Goal: Task Accomplishment & Management: Manage account settings

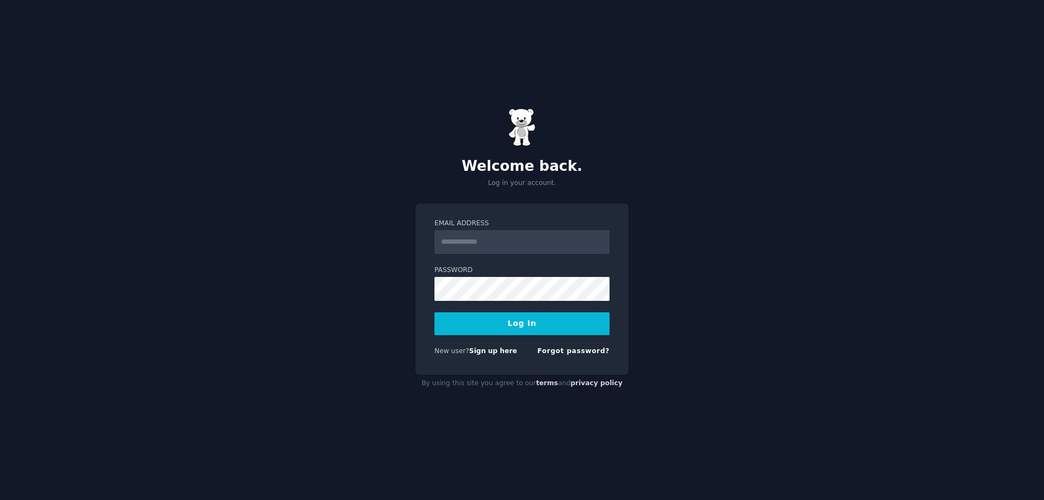
click at [516, 244] on input "Email Address" at bounding box center [522, 242] width 175 height 24
type input "**********"
click at [501, 316] on button "Log In" at bounding box center [522, 323] width 175 height 23
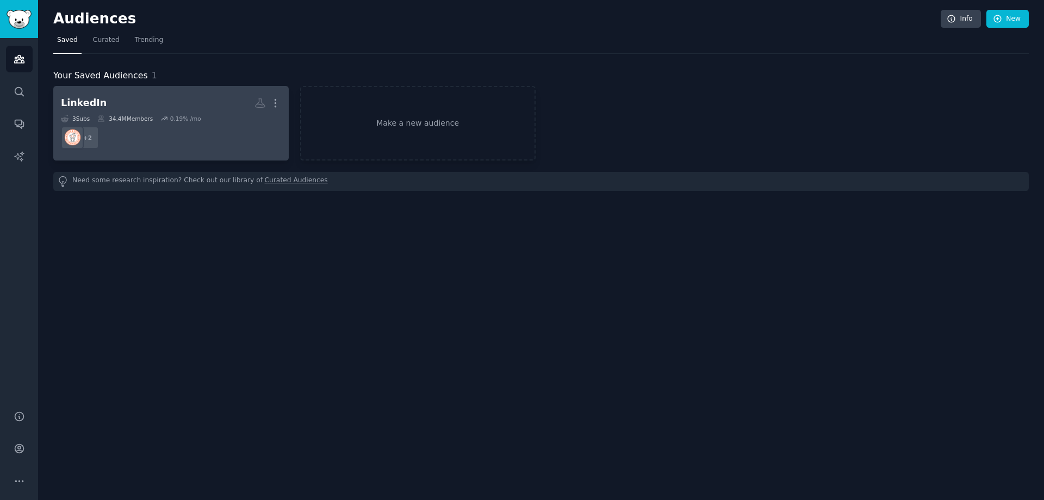
click at [172, 117] on div "0.19 % /mo" at bounding box center [185, 119] width 31 height 8
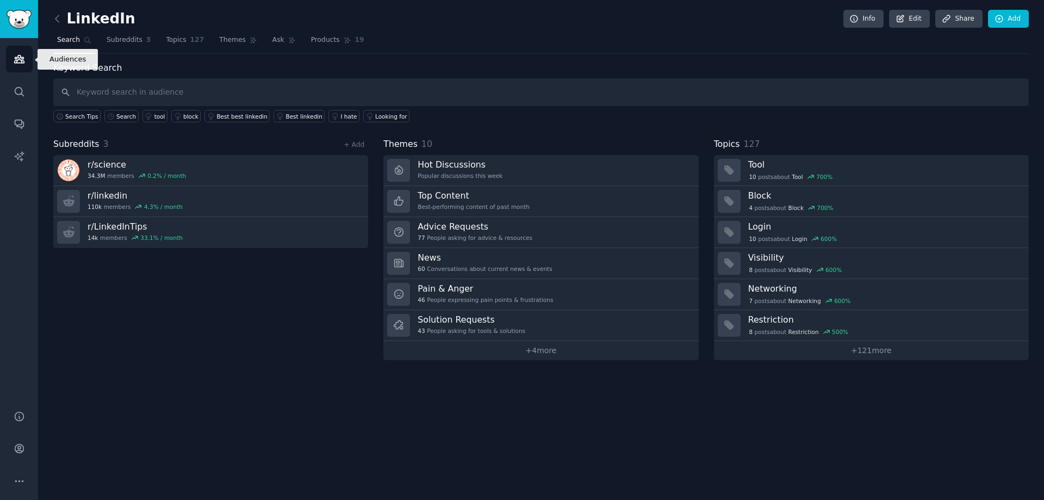
click at [21, 56] on icon "Sidebar" at bounding box center [19, 58] width 11 height 11
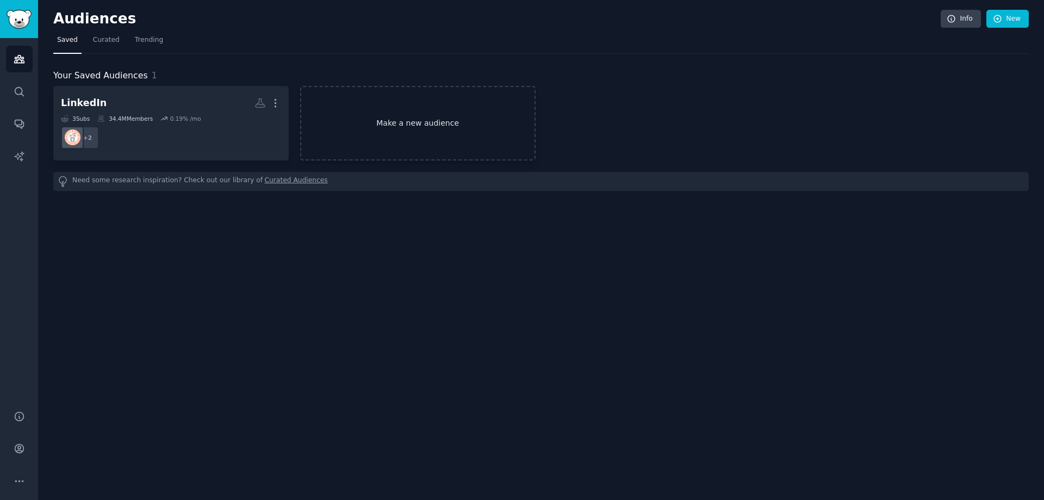
click at [430, 119] on link "Make a new audience" at bounding box center [418, 123] width 236 height 75
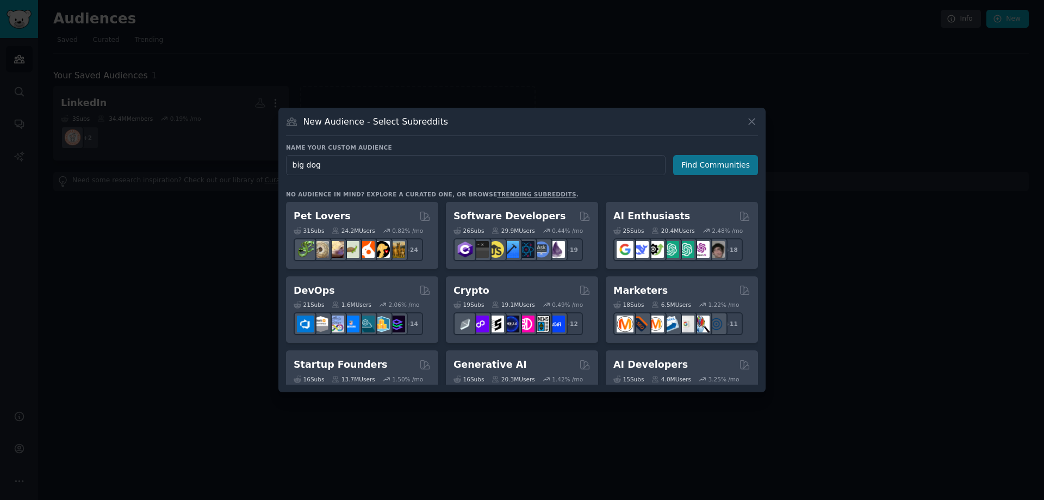
type input "big dog"
click at [692, 160] on button "Find Communities" at bounding box center [715, 165] width 85 height 20
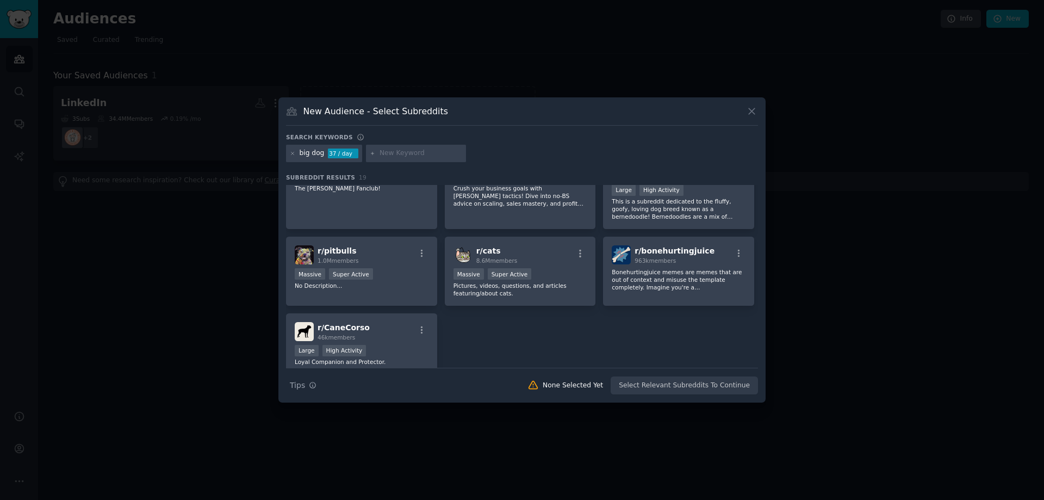
scroll to position [381, 0]
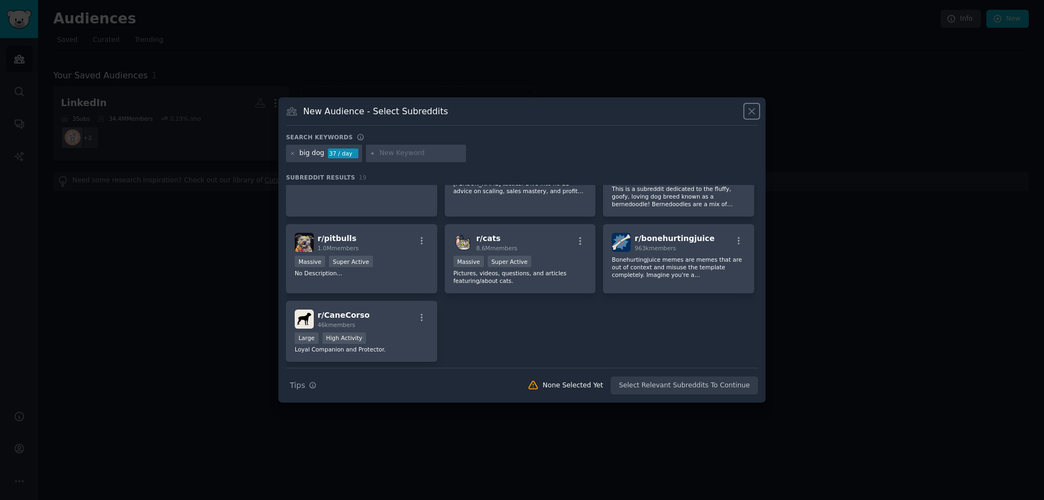
click at [752, 113] on icon at bounding box center [751, 111] width 11 height 11
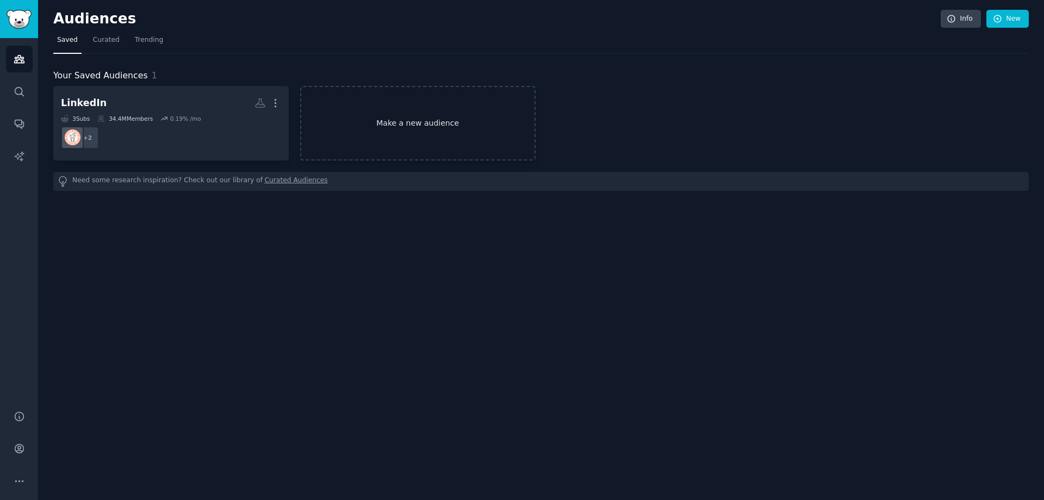
click at [378, 127] on link "Make a new audience" at bounding box center [418, 123] width 236 height 75
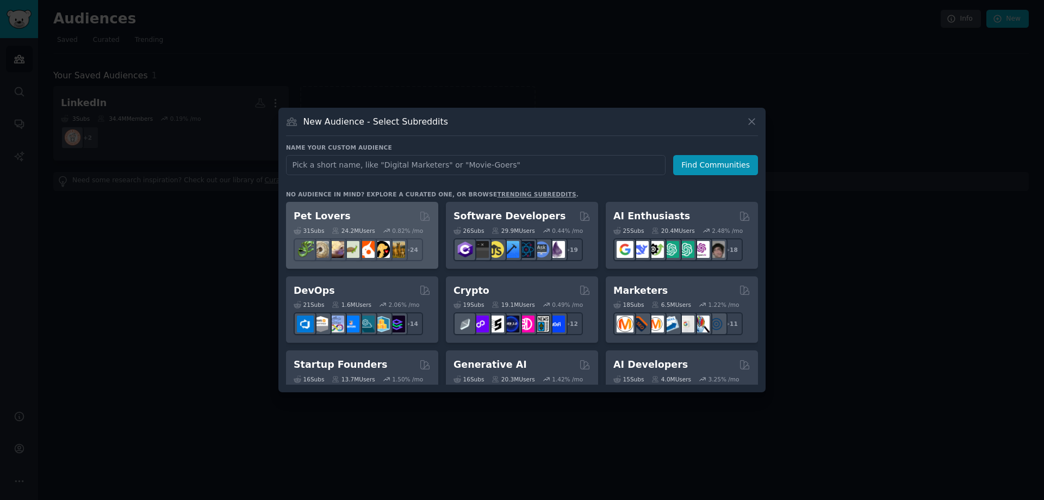
click at [368, 224] on div "31 Sub s 24.2M Users 0.82 % /mo r/cockatiel + 24" at bounding box center [362, 242] width 137 height 38
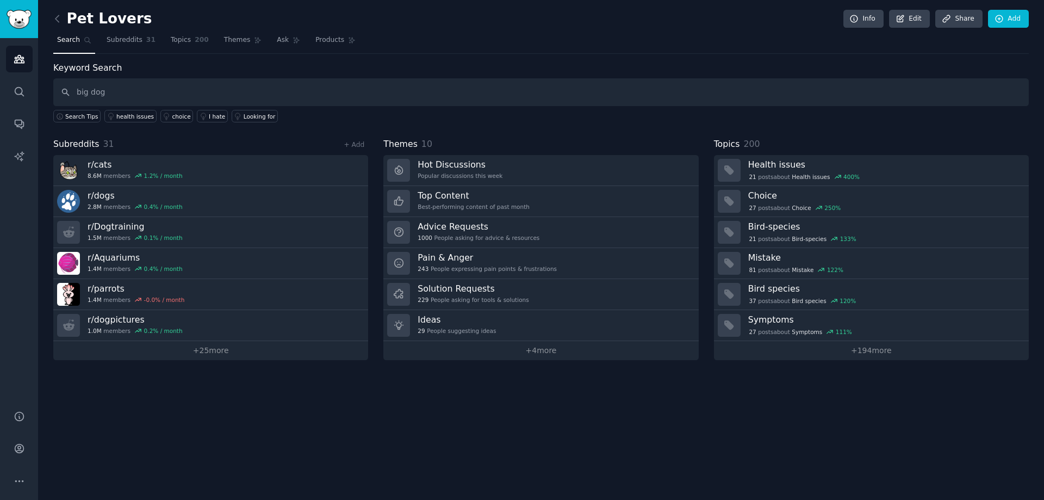
type input "big dog"
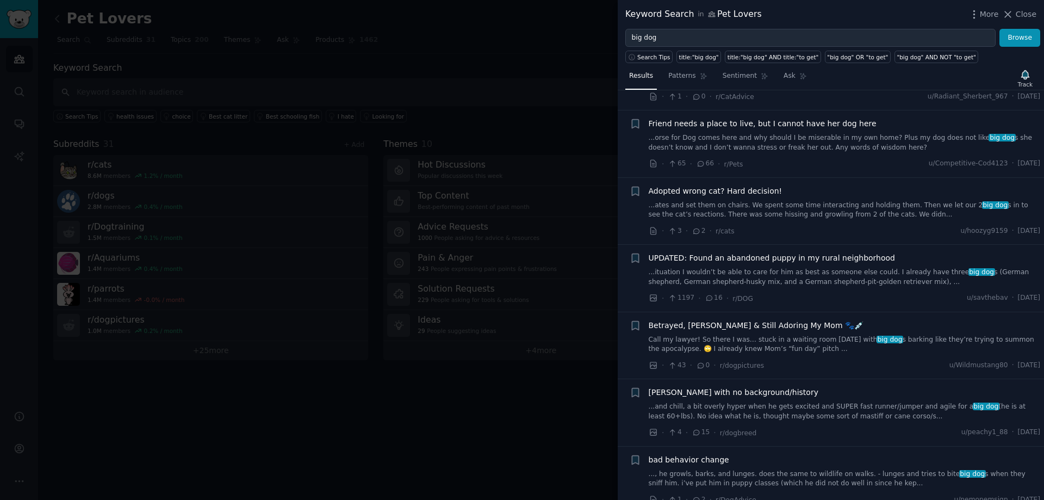
scroll to position [598, 0]
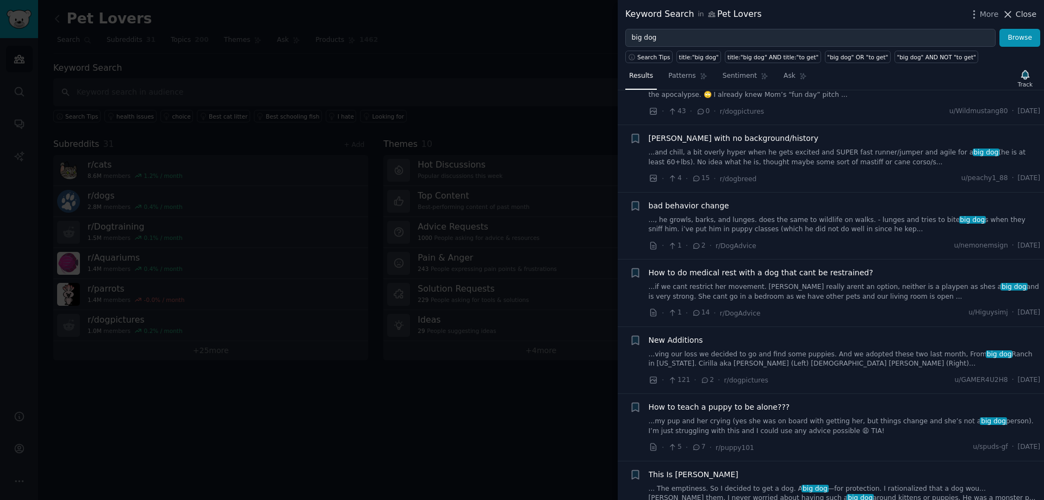
click at [1009, 15] on icon at bounding box center [1008, 14] width 11 height 11
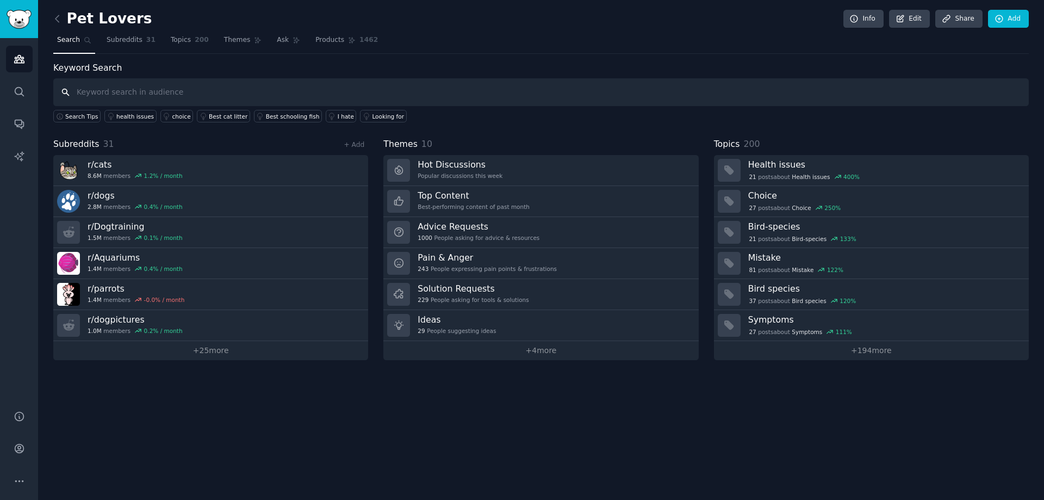
click at [194, 87] on input "text" at bounding box center [541, 92] width 976 height 28
type input "lodgint"
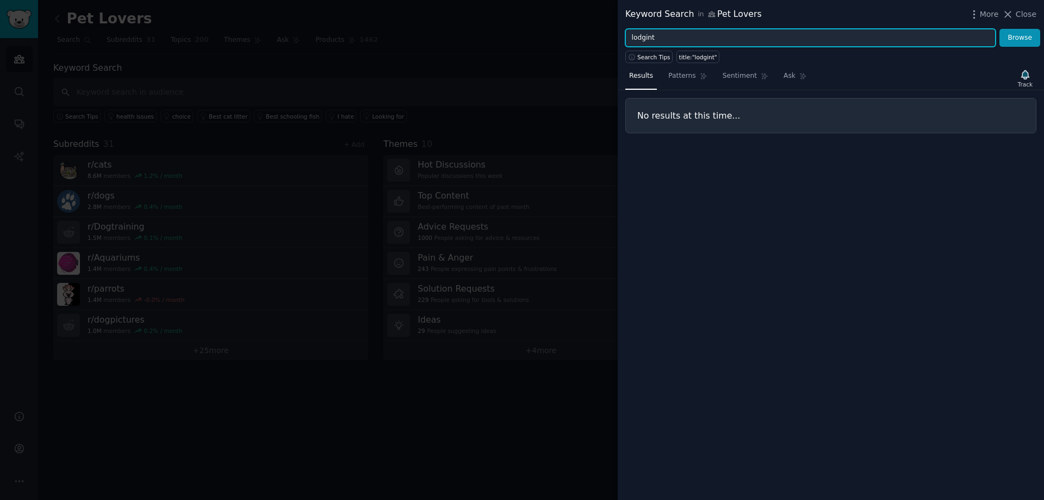
click at [684, 36] on input "lodgint" at bounding box center [811, 38] width 370 height 18
click at [1000, 29] on button "Browse" at bounding box center [1020, 38] width 41 height 18
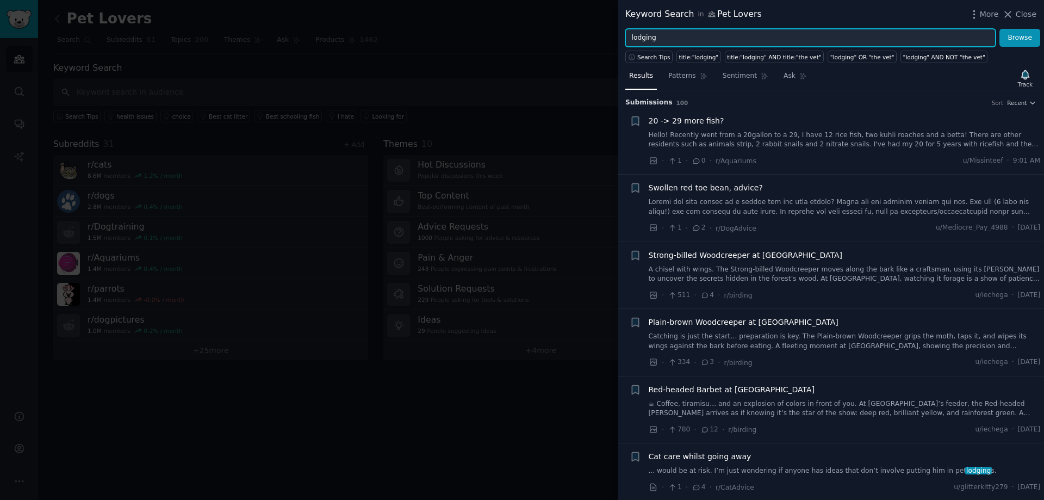
click at [651, 41] on input "lodging" at bounding box center [811, 38] width 370 height 18
click at [1000, 29] on button "Browse" at bounding box center [1020, 38] width 41 height 18
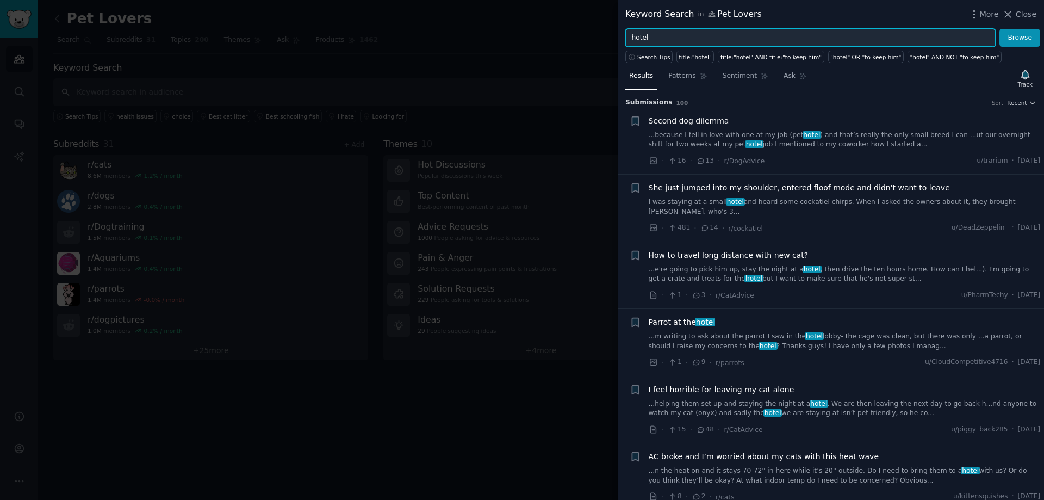
drag, startPoint x: 666, startPoint y: 36, endPoint x: 588, endPoint y: 36, distance: 78.3
click at [589, 38] on div "Keyword Search in Pet Lovers More Close hotel Browse Search Tips title:"hotel" …" at bounding box center [522, 250] width 1044 height 500
click at [716, 42] on input ""hotel" OR "motel" AND "big" OR "large breed"" at bounding box center [811, 38] width 370 height 18
click at [797, 36] on input ""hotel" OR "motel" AND "big dog" OR "large breed"" at bounding box center [811, 38] width 370 height 18
type input ""hotel" OR "motel" AND "big dog" OR "large breed" OR "weight limit""
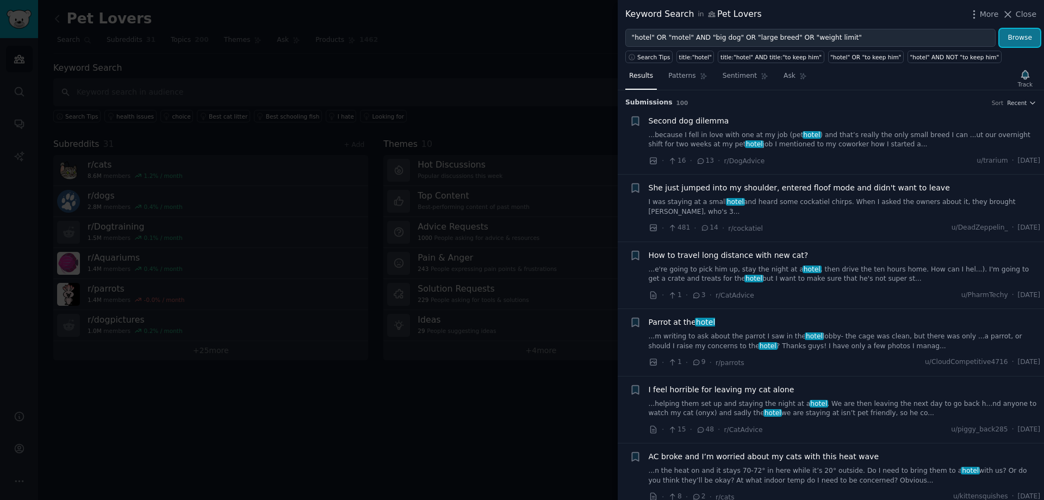
click at [1019, 40] on button "Browse" at bounding box center [1020, 38] width 41 height 18
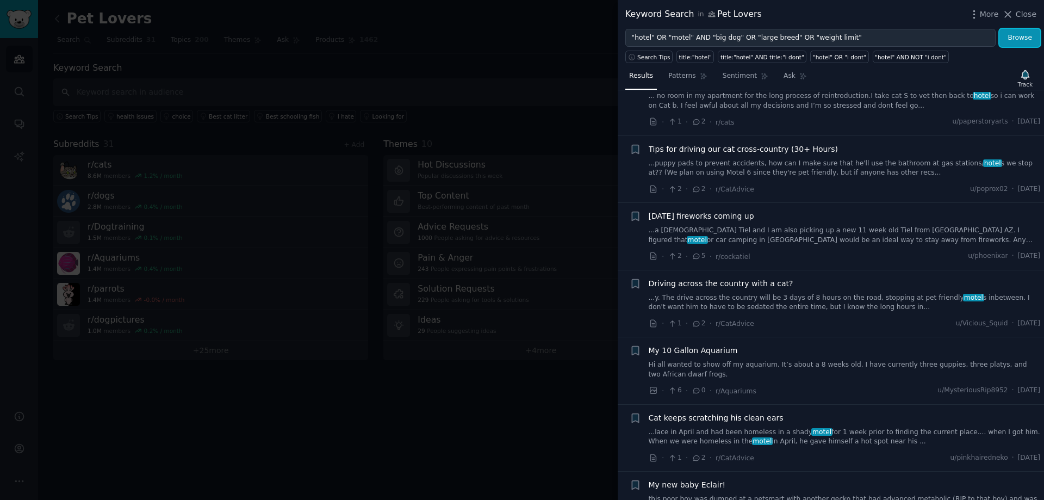
scroll to position [653, 0]
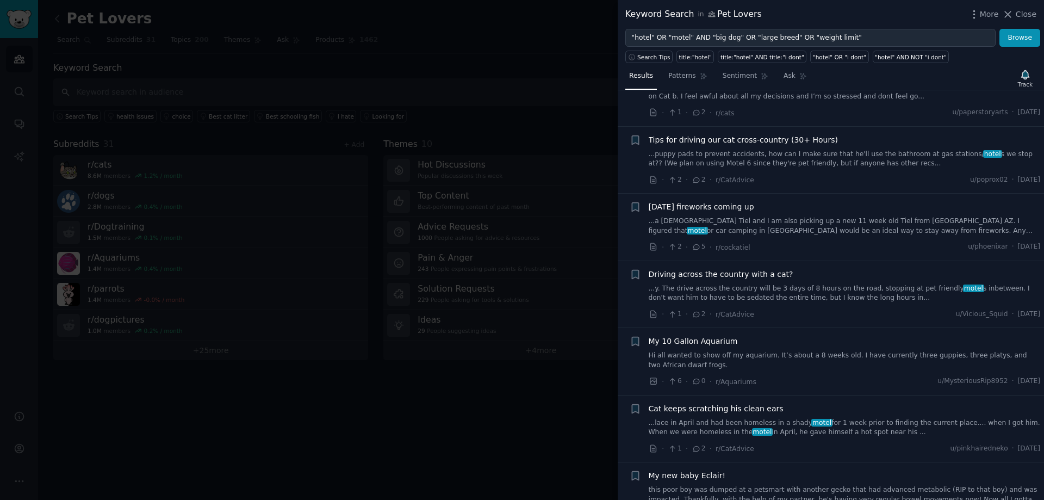
drag, startPoint x: 781, startPoint y: 138, endPoint x: 673, endPoint y: 131, distance: 107.4
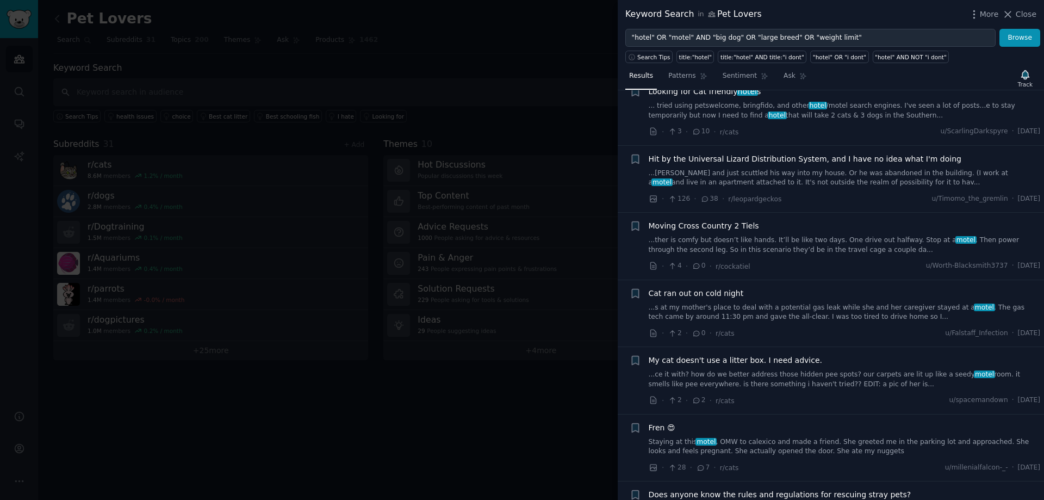
scroll to position [6141, 0]
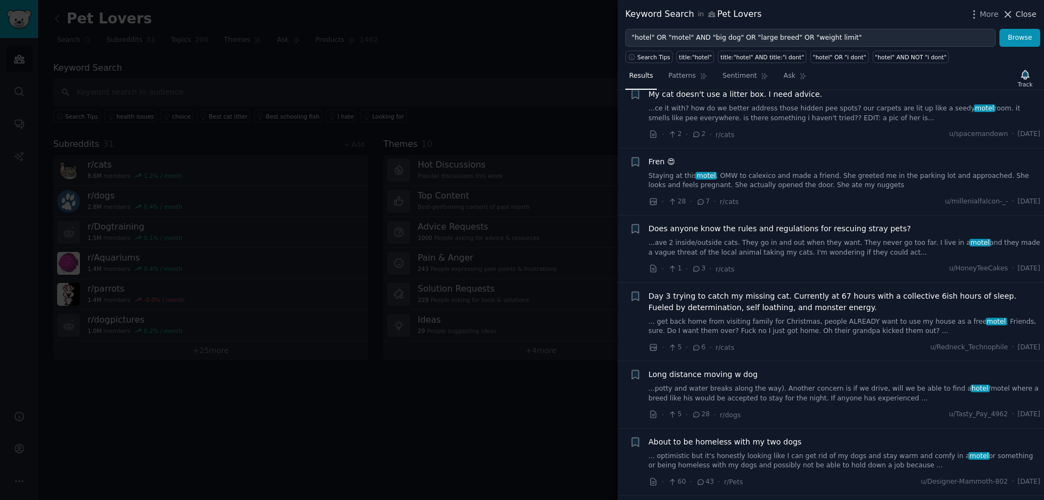
click at [1012, 14] on icon at bounding box center [1009, 14] width 6 height 6
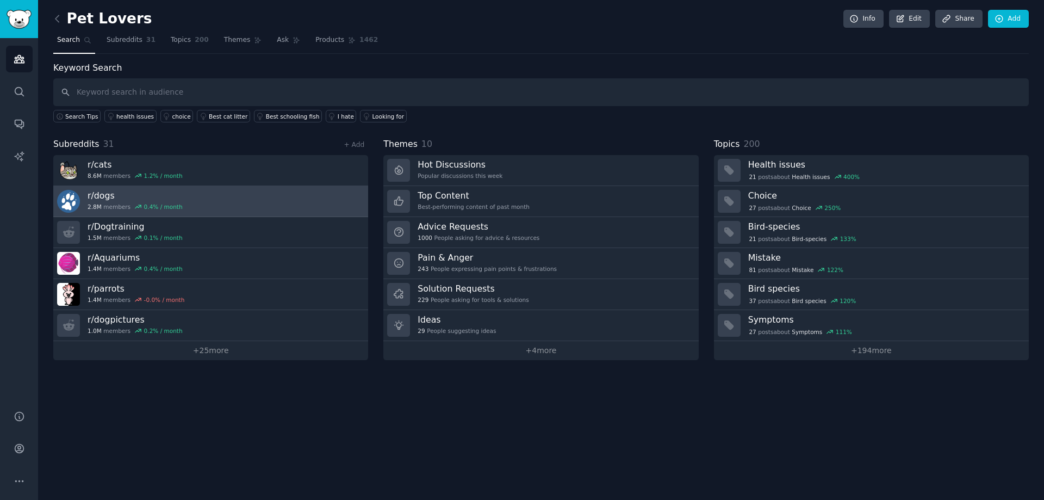
click at [79, 197] on img at bounding box center [68, 201] width 23 height 23
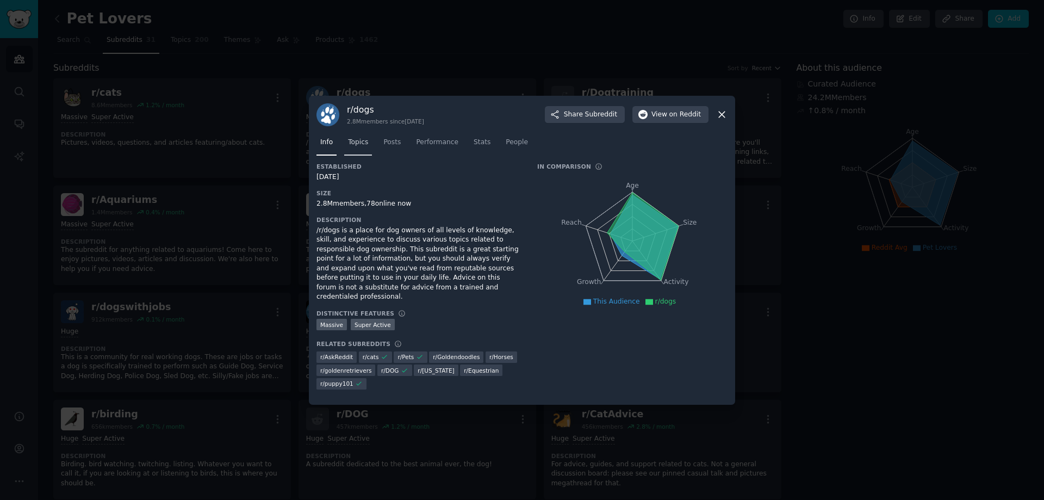
click at [362, 146] on span "Topics" at bounding box center [358, 143] width 20 height 10
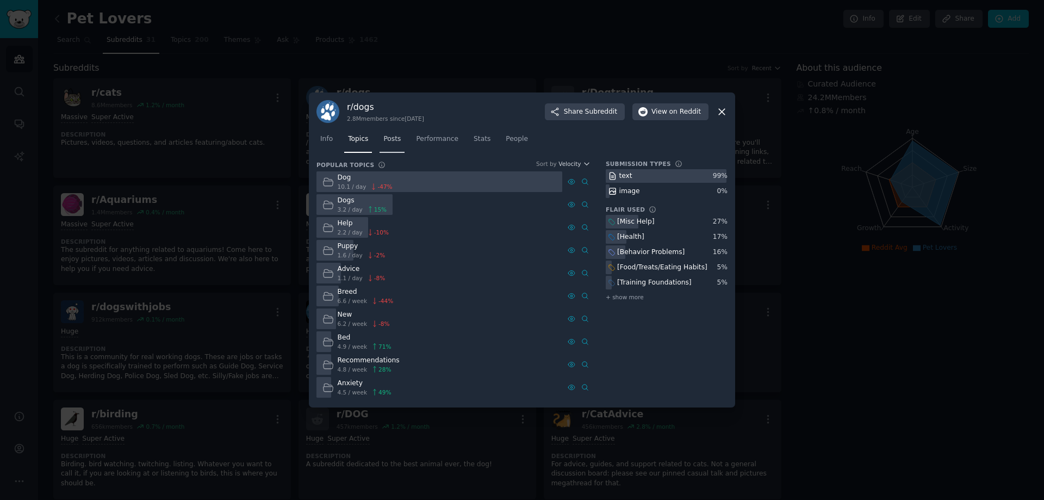
click at [388, 143] on span "Posts" at bounding box center [392, 139] width 17 height 10
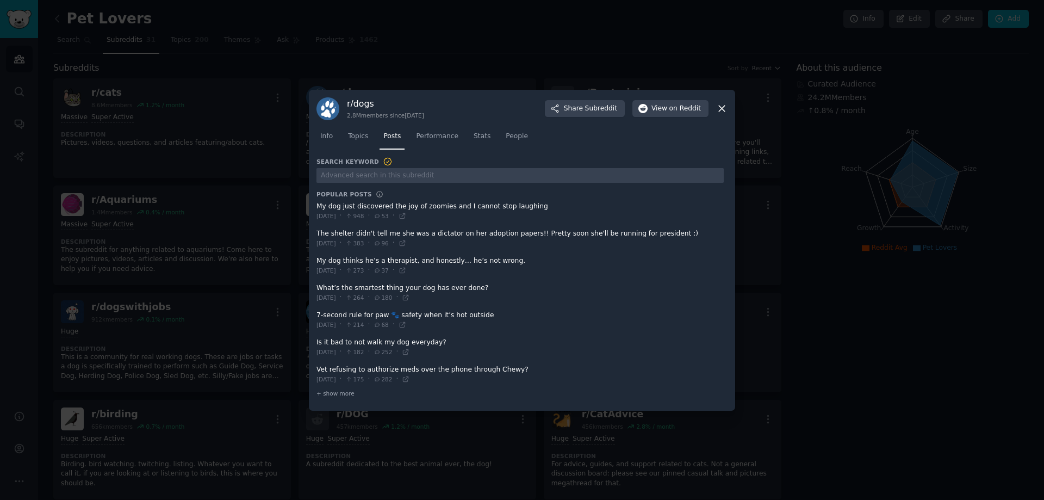
click at [725, 104] on icon at bounding box center [721, 108] width 11 height 11
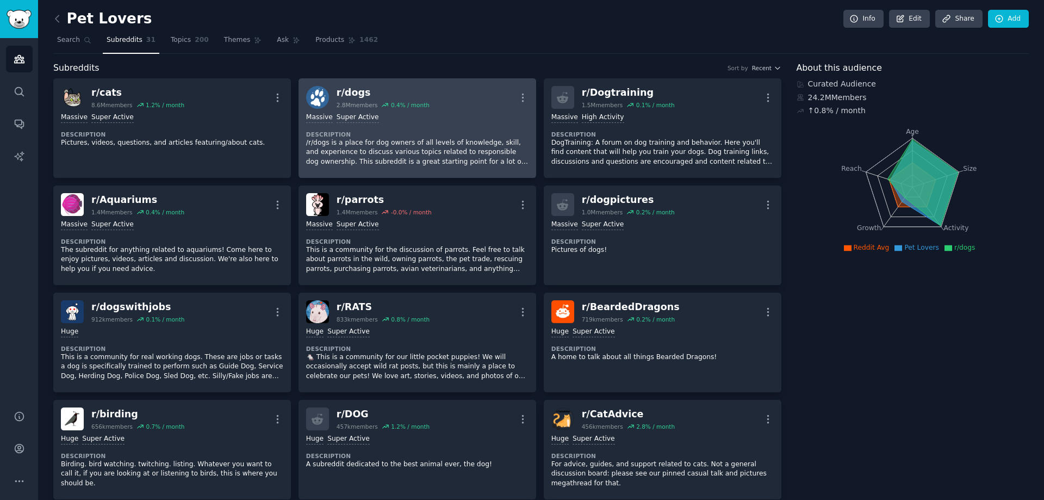
click at [450, 122] on div "Massive Super Active" at bounding box center [417, 118] width 222 height 10
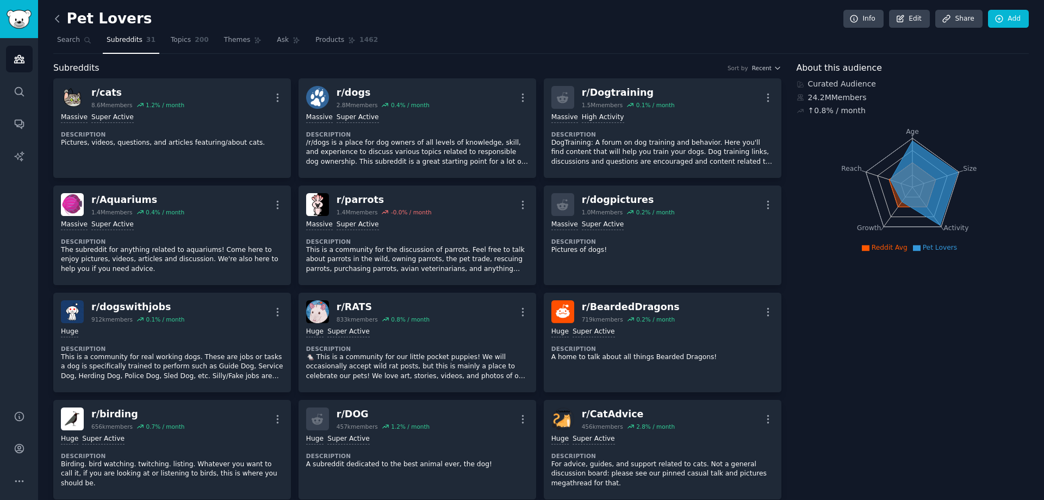
click at [55, 16] on icon at bounding box center [57, 18] width 11 height 11
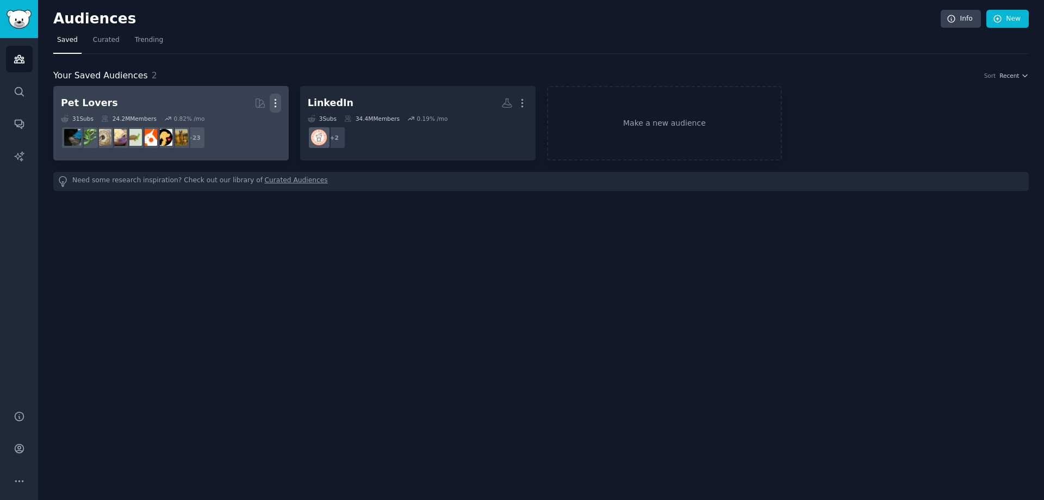
click at [276, 101] on icon "button" at bounding box center [275, 102] width 11 height 11
click at [252, 125] on p "Delete" at bounding box center [245, 125] width 25 height 11
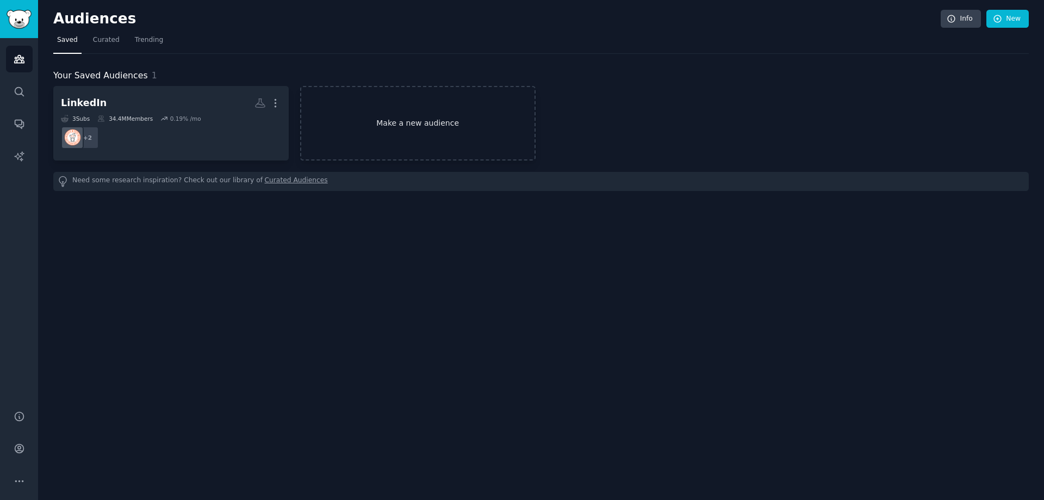
click at [413, 135] on link "Make a new audience" at bounding box center [418, 123] width 236 height 75
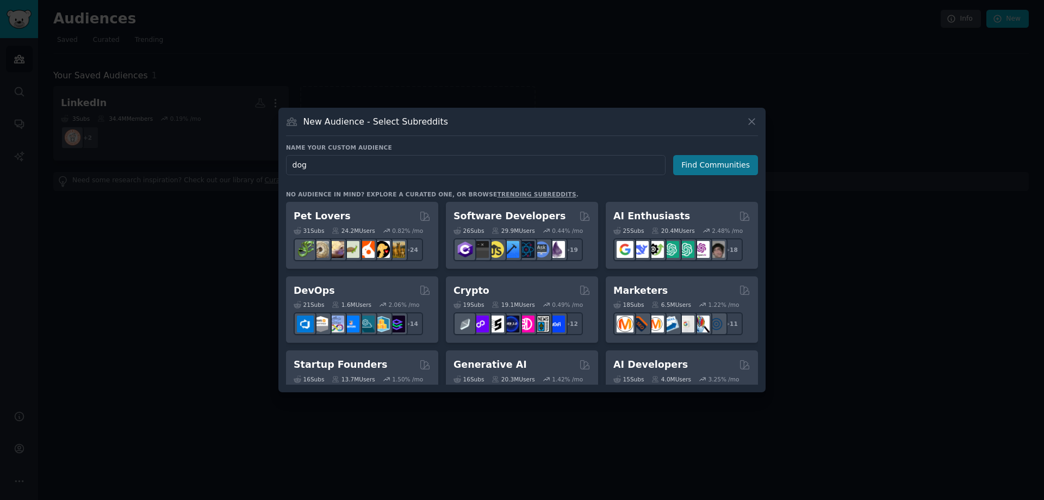
type input "dog"
click at [713, 162] on button "Find Communities" at bounding box center [715, 165] width 85 height 20
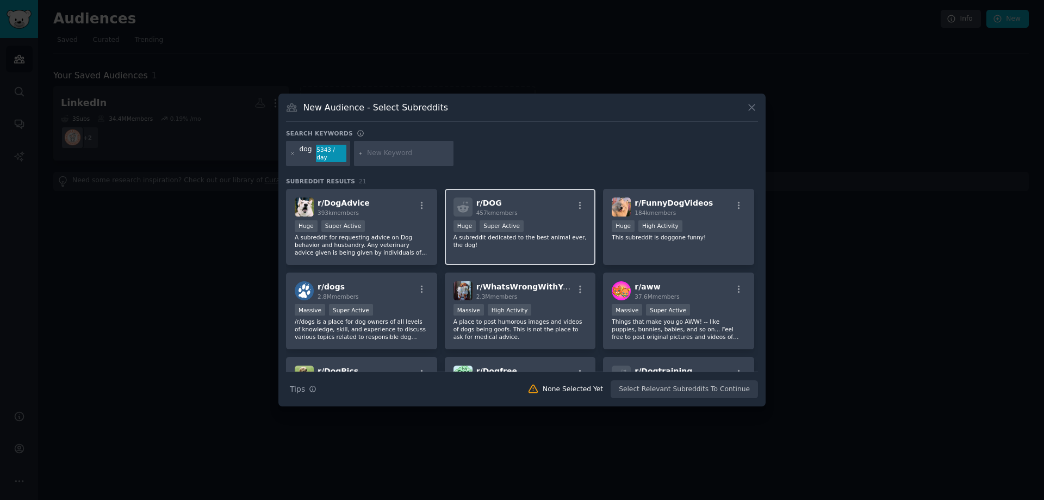
click at [547, 206] on div "r/ DOG 457k members" at bounding box center [521, 206] width 134 height 19
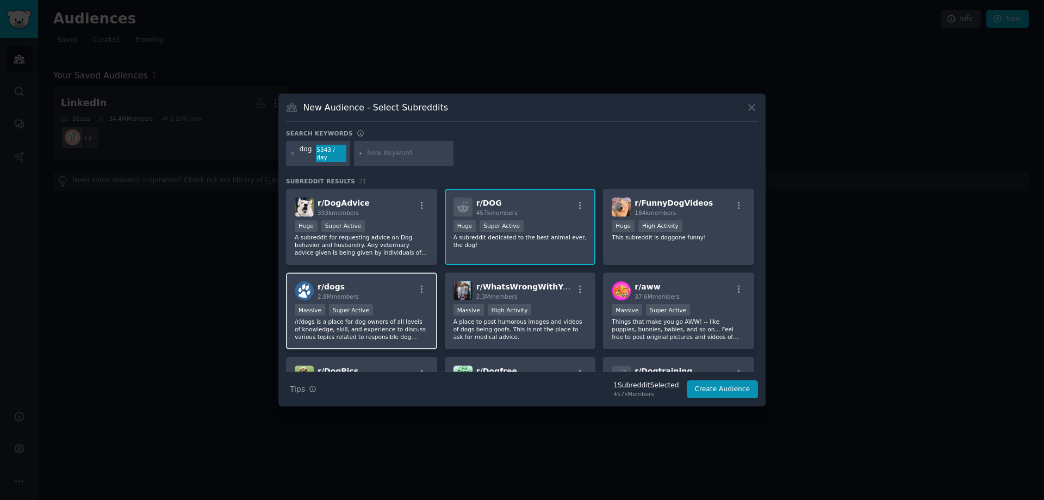
click at [405, 287] on div "r/ dogs 2.8M members" at bounding box center [362, 290] width 134 height 19
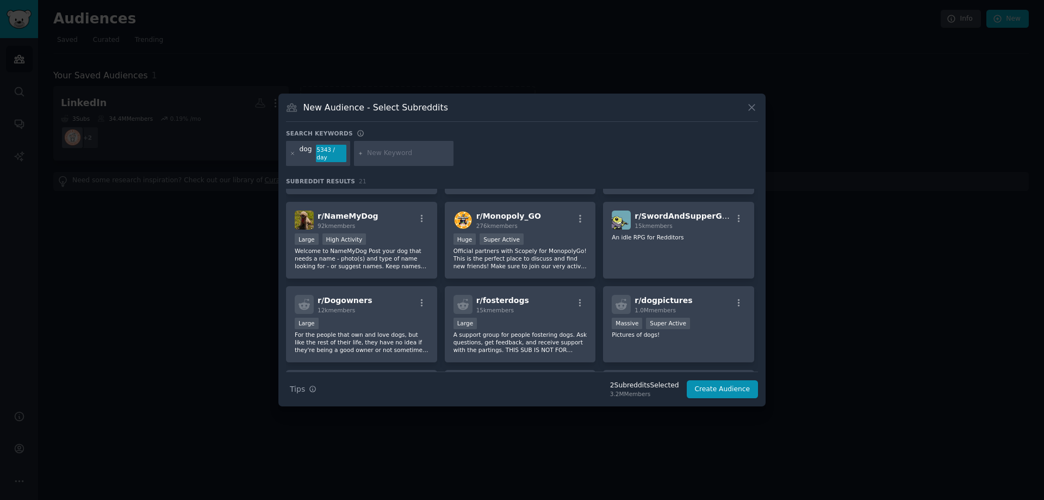
scroll to position [272, 0]
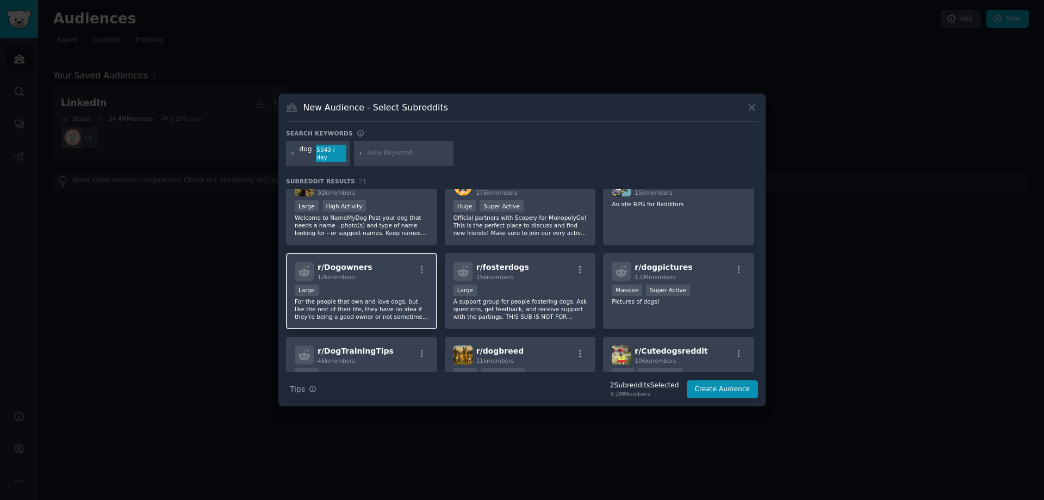
click at [399, 285] on div "Large" at bounding box center [362, 292] width 134 height 14
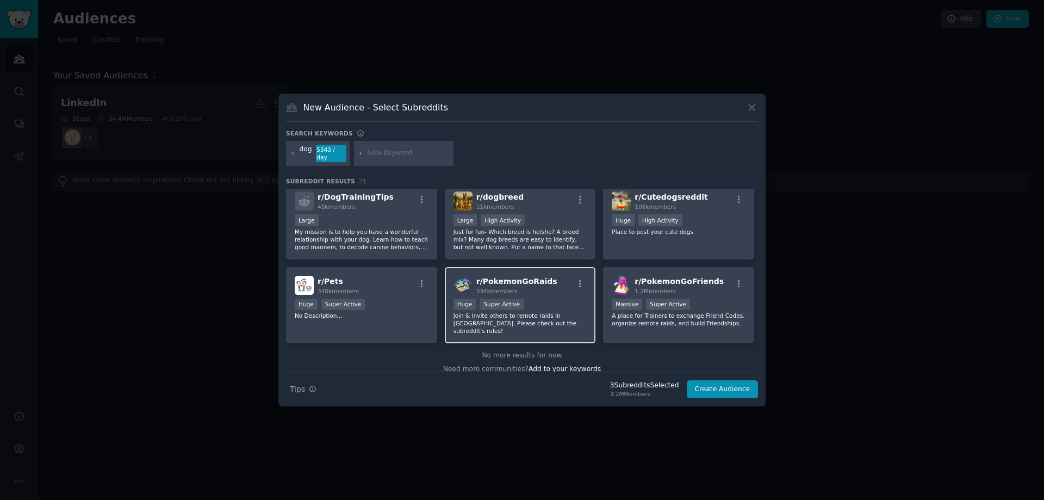
scroll to position [428, 0]
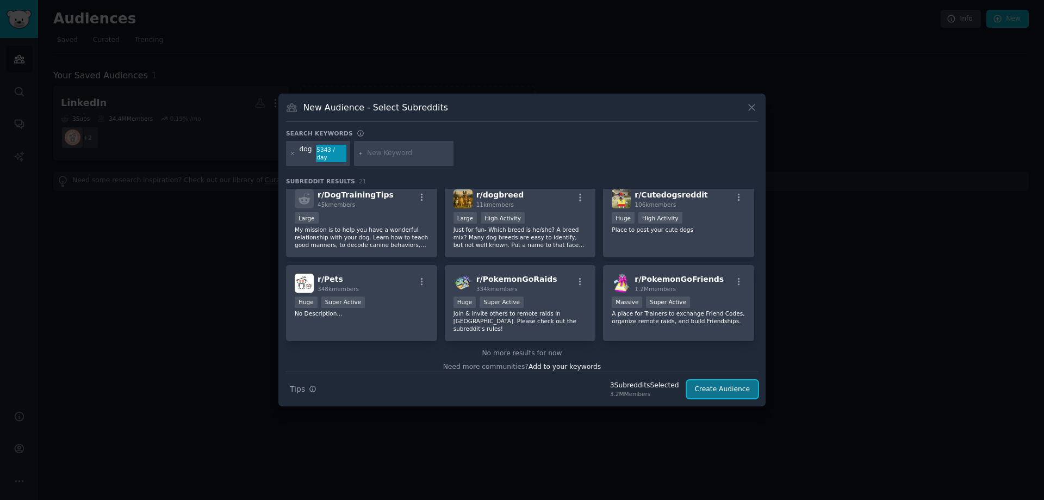
click at [723, 384] on button "Create Audience" at bounding box center [723, 389] width 72 height 18
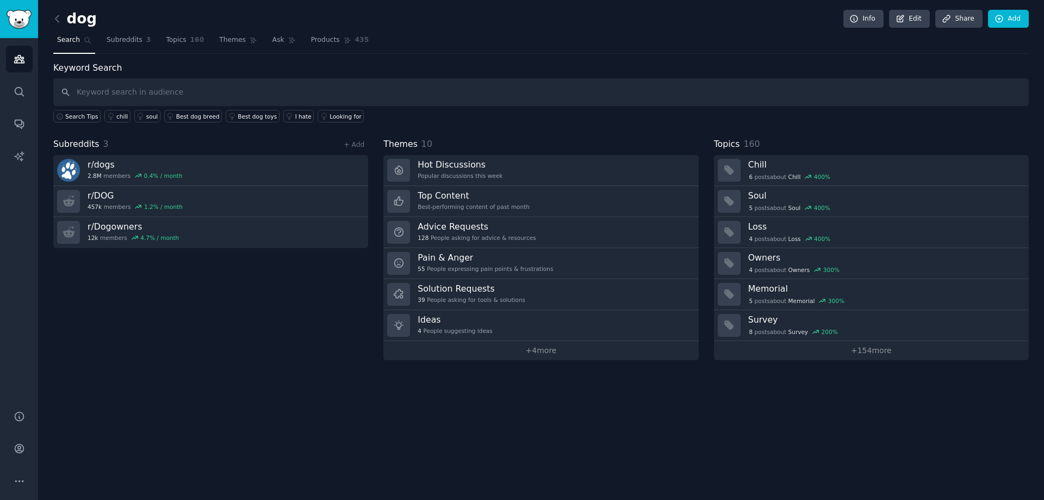
click at [191, 95] on input "text" at bounding box center [541, 92] width 976 height 28
type input "big dog"
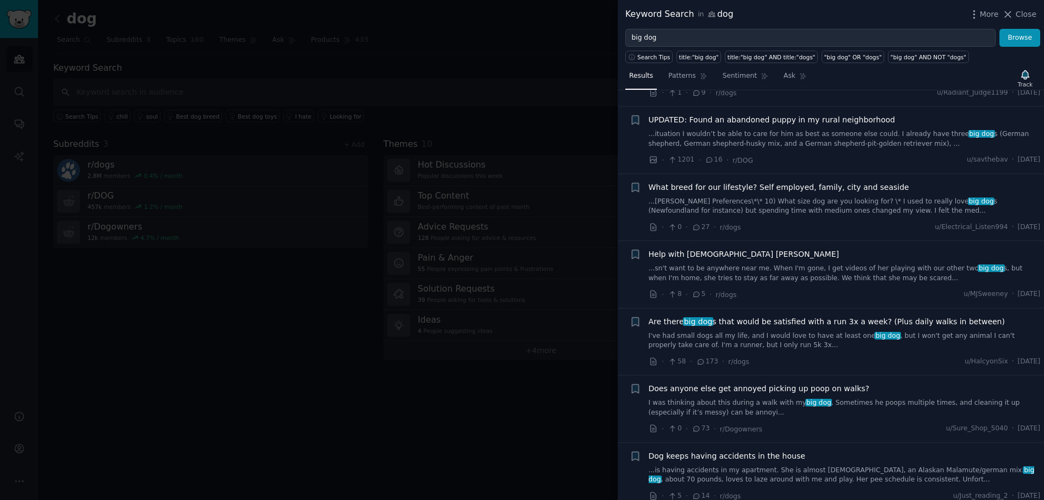
scroll to position [163, 0]
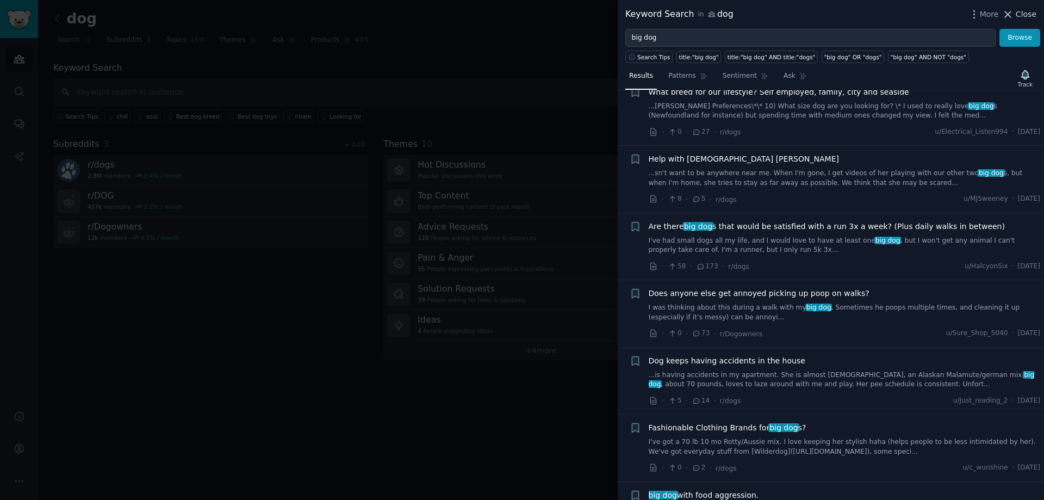
click at [1026, 9] on span "Close" at bounding box center [1026, 14] width 21 height 11
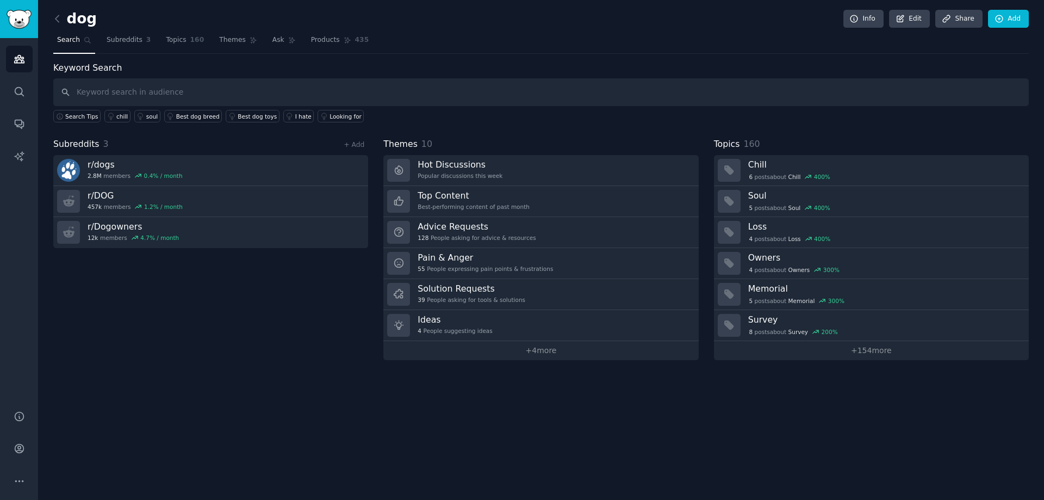
click at [85, 39] on icon at bounding box center [88, 40] width 8 height 8
click at [63, 38] on span "Search" at bounding box center [68, 40] width 23 height 10
click at [187, 91] on input "text" at bounding box center [541, 92] width 976 height 28
type input "large breed"
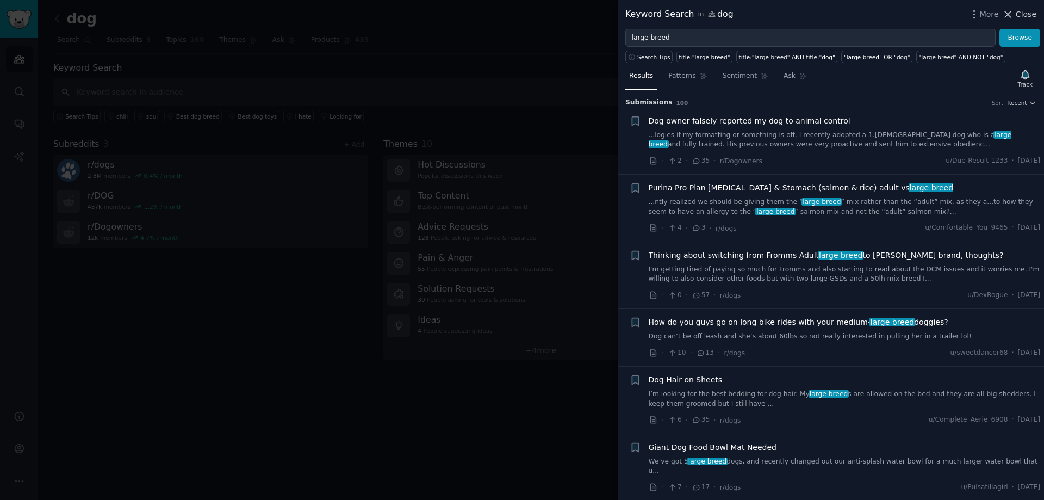
click at [1013, 9] on icon at bounding box center [1008, 14] width 11 height 11
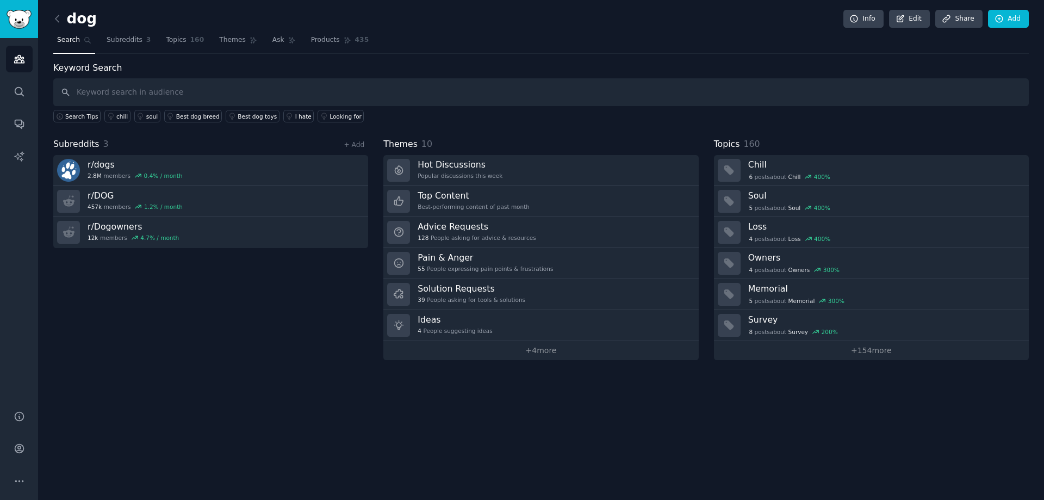
drag, startPoint x: 0, startPoint y: 155, endPoint x: 0, endPoint y: 214, distance: 59.3
click at [0, 214] on div "Audiences Search Conversations AI Reports" at bounding box center [19, 217] width 38 height 359
click at [545, 354] on link "+ 4 more" at bounding box center [541, 350] width 315 height 19
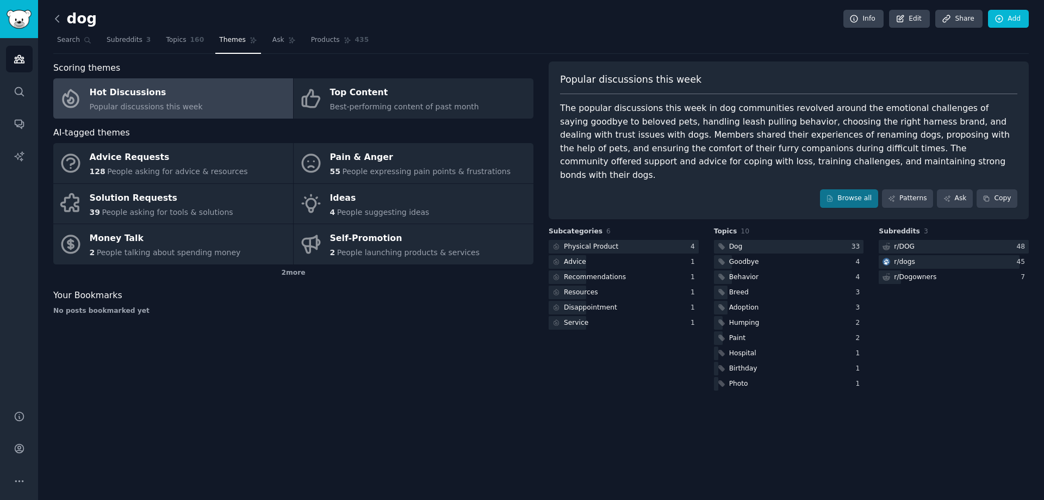
click at [61, 22] on icon at bounding box center [57, 18] width 11 height 11
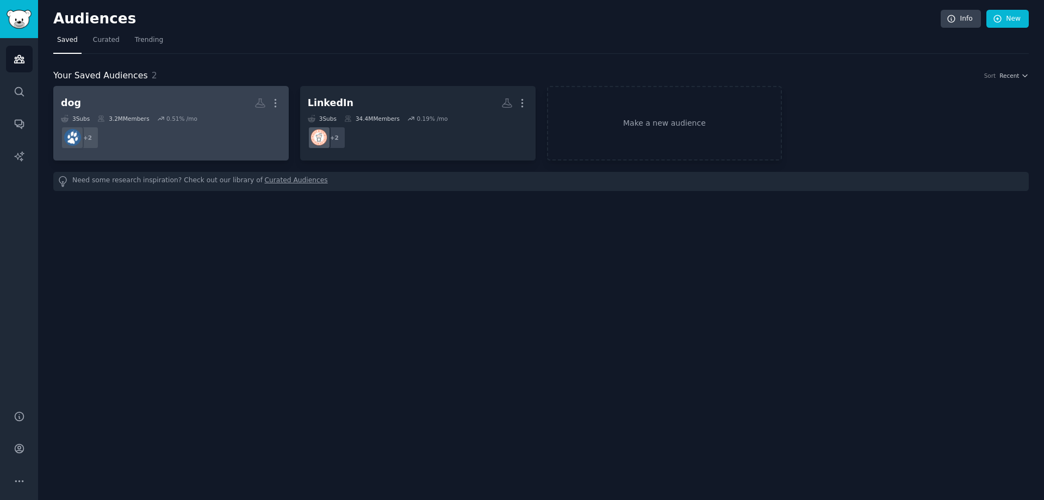
click at [139, 107] on h2 "dog More" at bounding box center [171, 103] width 220 height 19
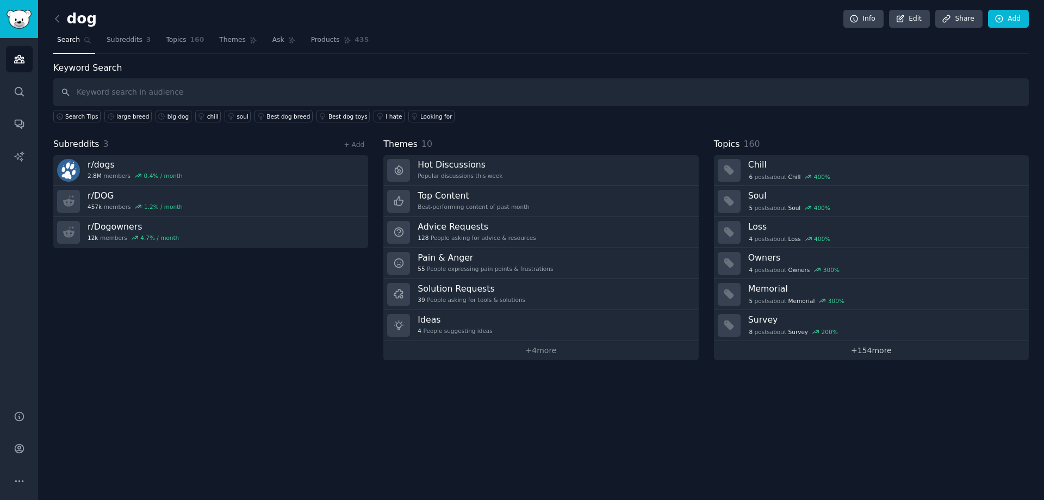
click at [888, 350] on link "+ 154 more" at bounding box center [871, 350] width 315 height 19
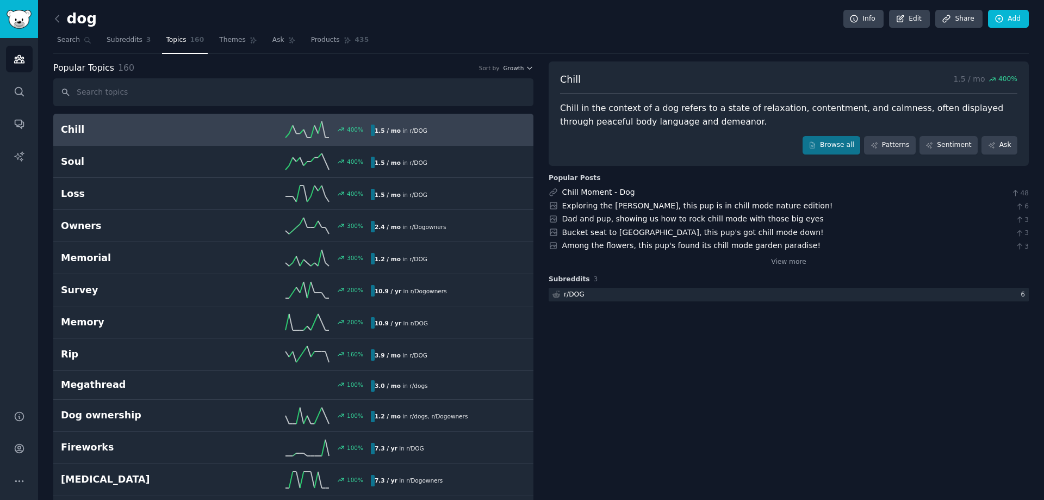
click at [176, 91] on input "text" at bounding box center [293, 92] width 480 height 28
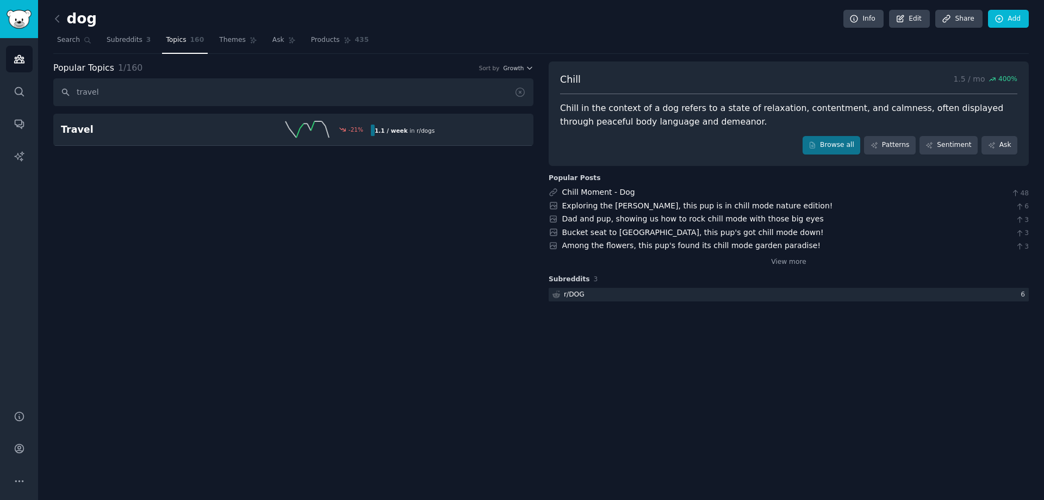
type input "travel"
click at [71, 41] on span "Search" at bounding box center [68, 40] width 23 height 10
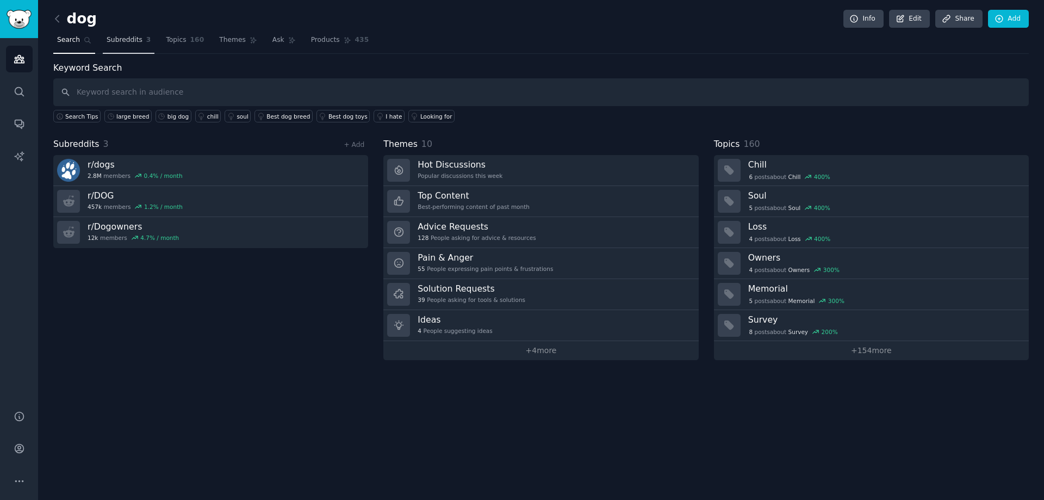
click at [130, 44] on span "Subreddits" at bounding box center [125, 40] width 36 height 10
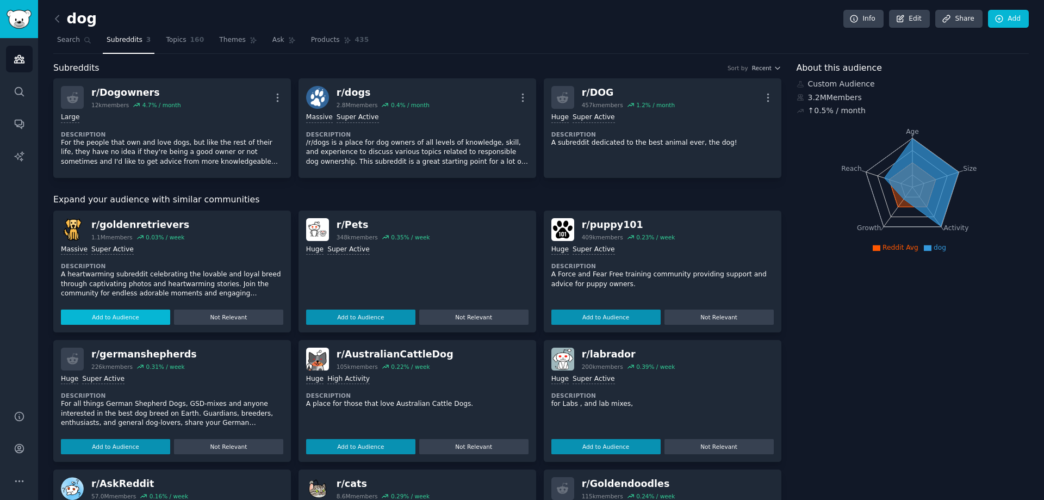
click at [106, 312] on button "Add to Audience" at bounding box center [115, 317] width 109 height 15
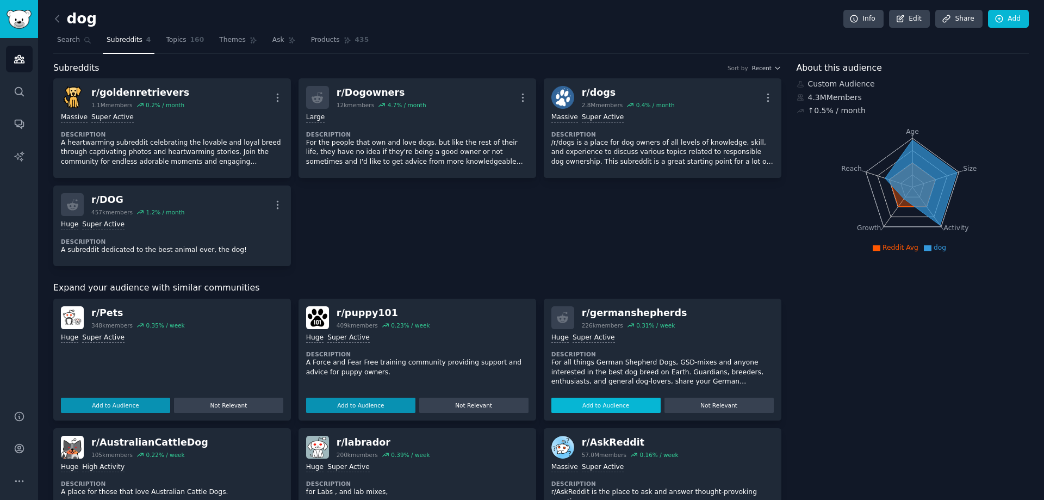
click at [620, 405] on button "Add to Audience" at bounding box center [606, 405] width 109 height 15
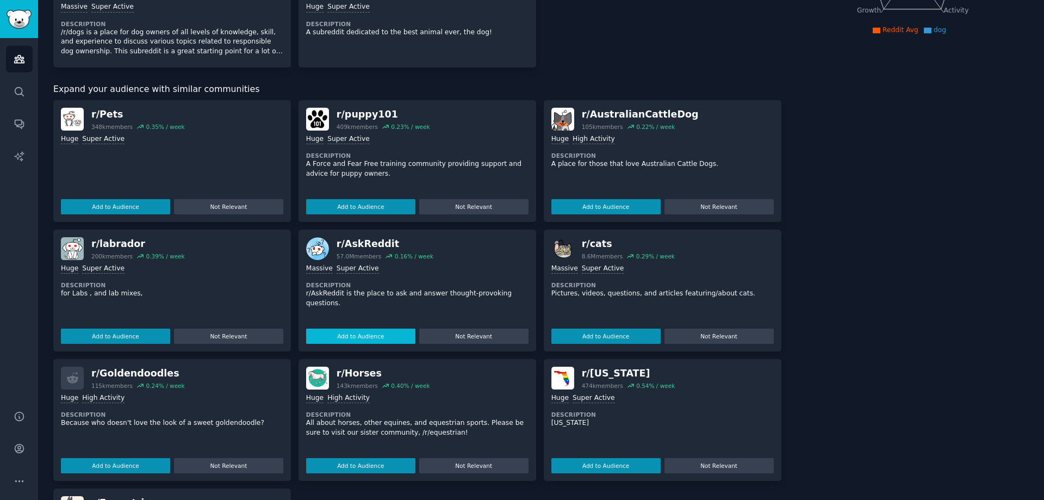
drag, startPoint x: 128, startPoint y: 331, endPoint x: 137, endPoint y: 332, distance: 8.8
click at [128, 331] on button "Add to Audience" at bounding box center [115, 336] width 109 height 15
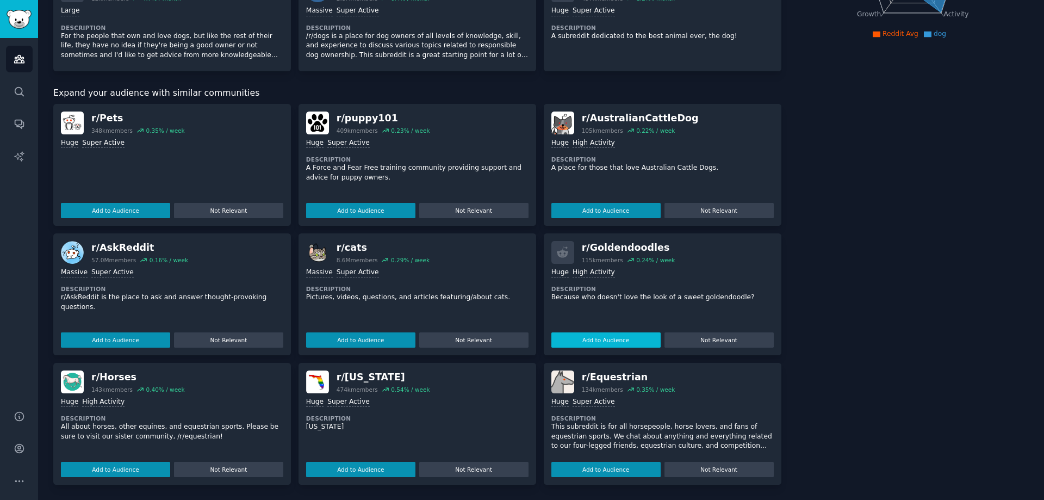
click at [605, 341] on button "Add to Audience" at bounding box center [606, 339] width 109 height 15
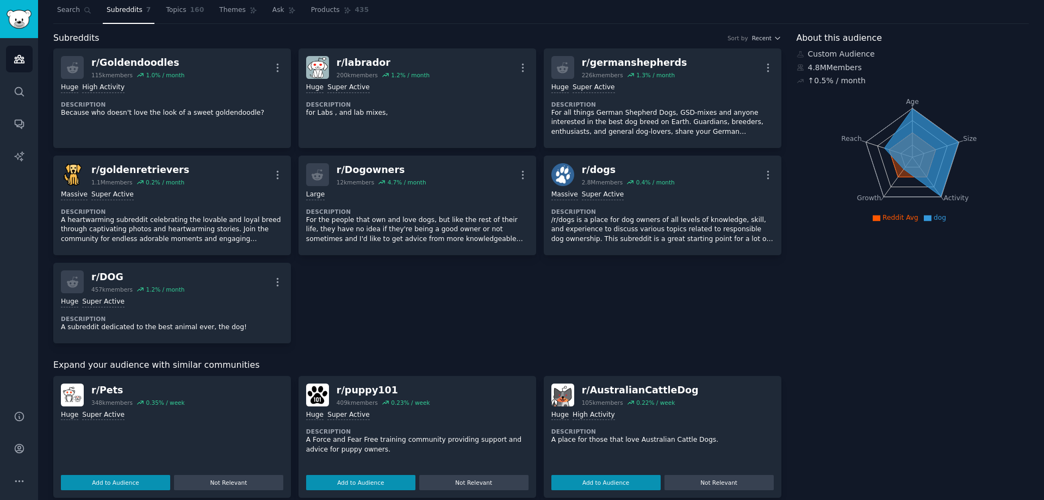
scroll to position [0, 0]
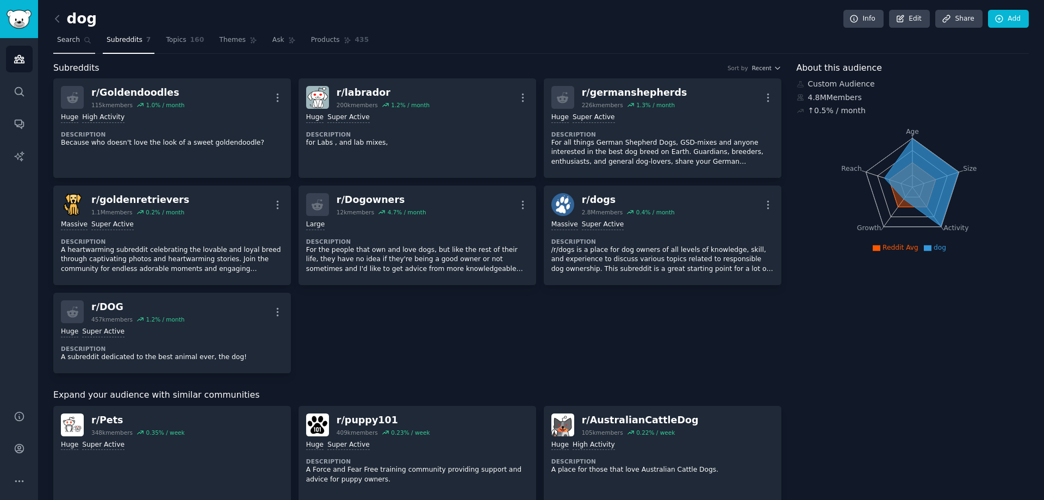
click at [68, 45] on link "Search" at bounding box center [74, 43] width 42 height 22
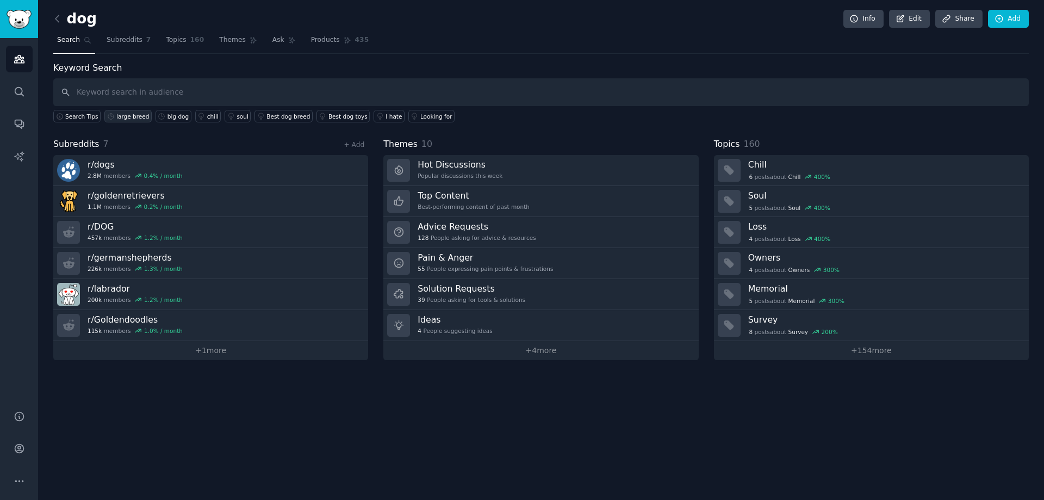
click at [128, 116] on div "large breed" at bounding box center [132, 117] width 33 height 8
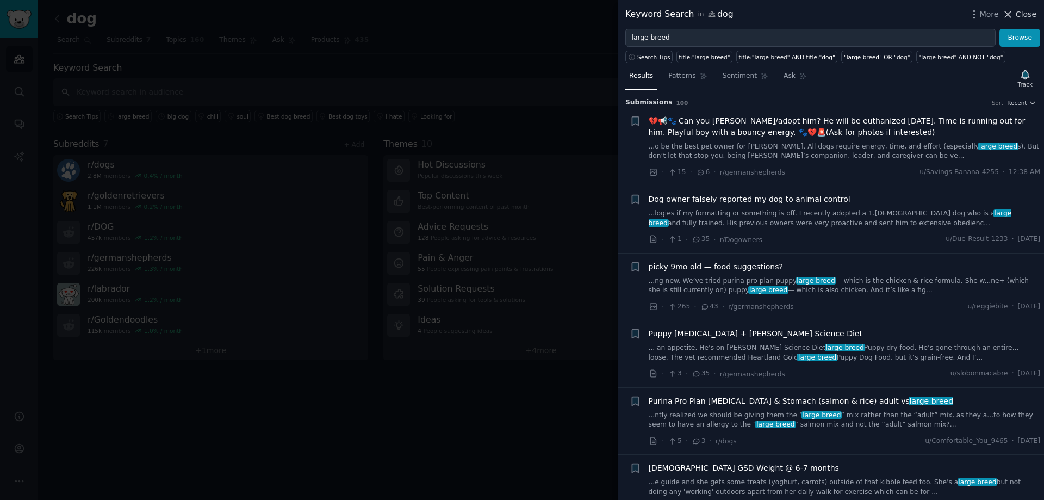
click at [1008, 16] on icon at bounding box center [1008, 14] width 11 height 11
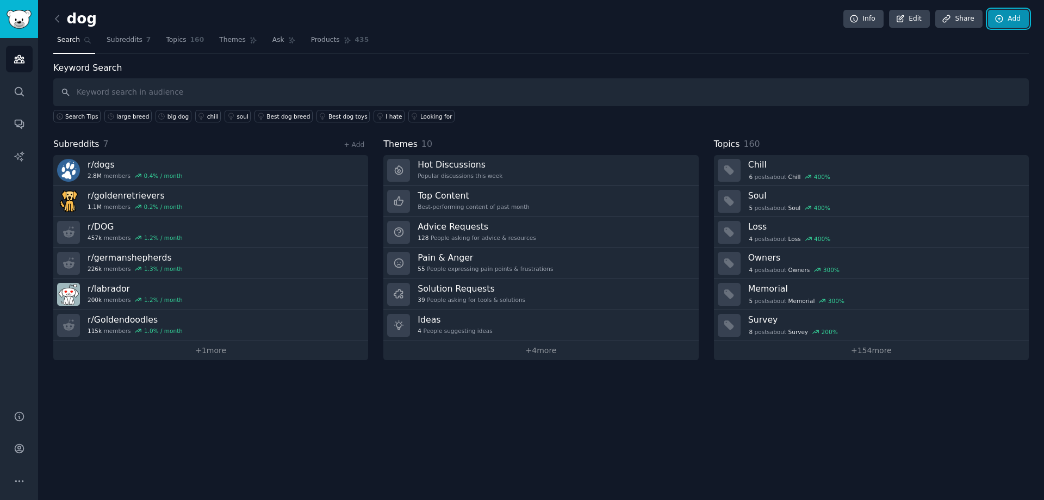
click at [1017, 17] on link "Add" at bounding box center [1008, 19] width 41 height 18
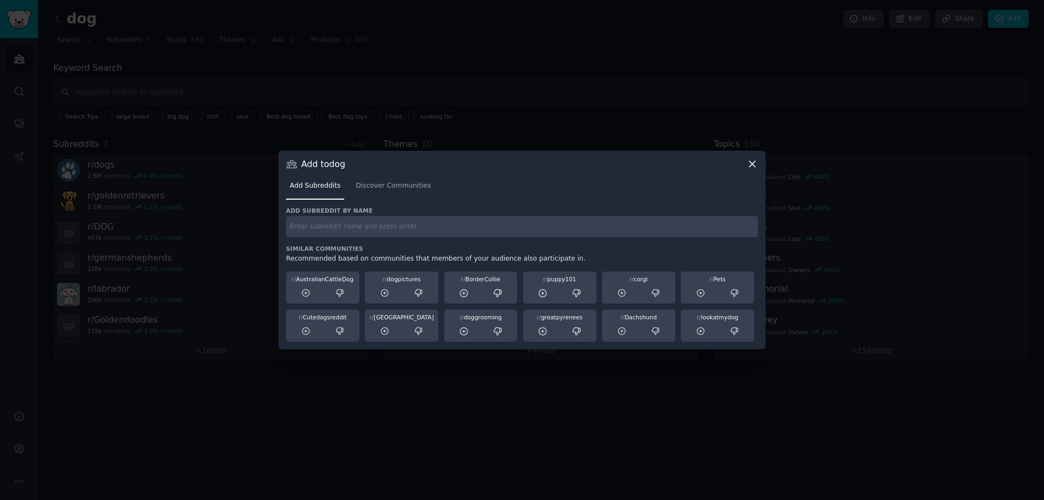
click at [753, 165] on icon at bounding box center [753, 164] width 6 height 6
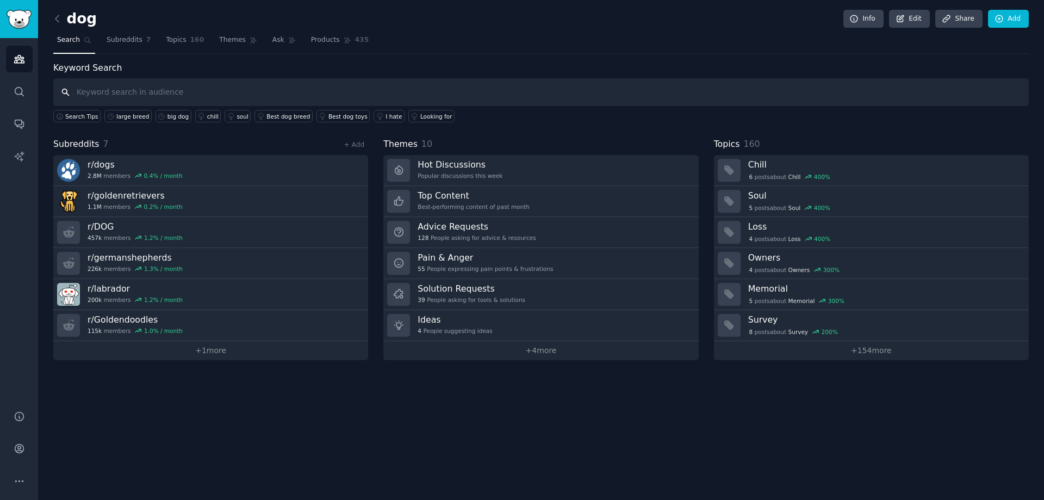
click at [262, 93] on input "text" at bounding box center [541, 92] width 976 height 28
type input "travel"
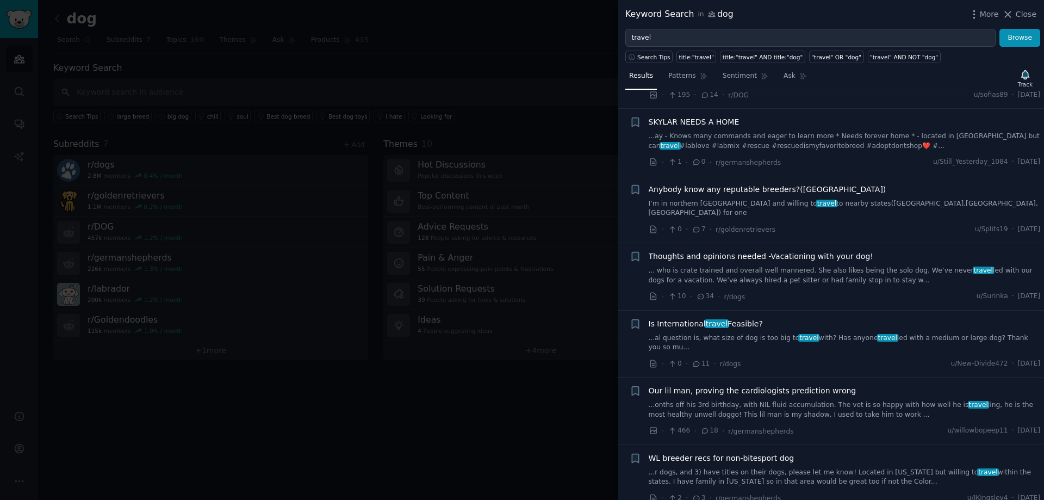
scroll to position [1251, 0]
